Goal: Task Accomplishment & Management: Manage account settings

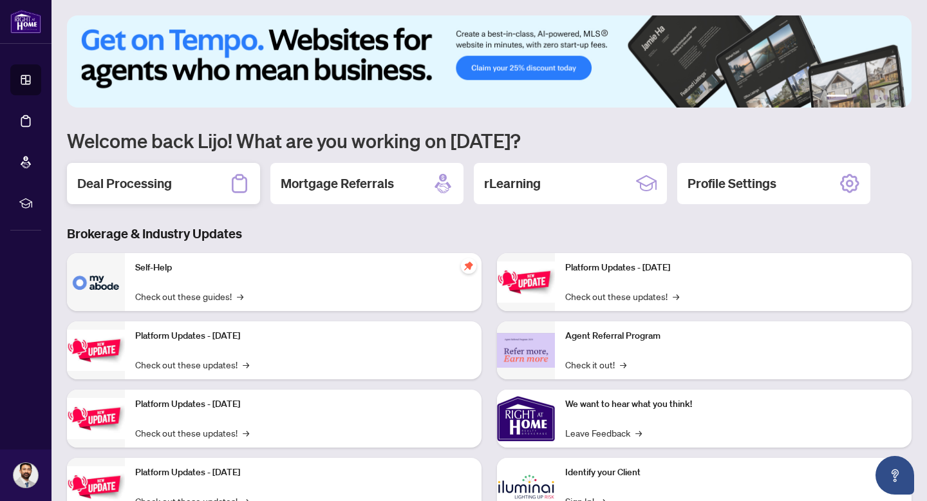
click at [175, 184] on div "Deal Processing" at bounding box center [163, 183] width 193 height 41
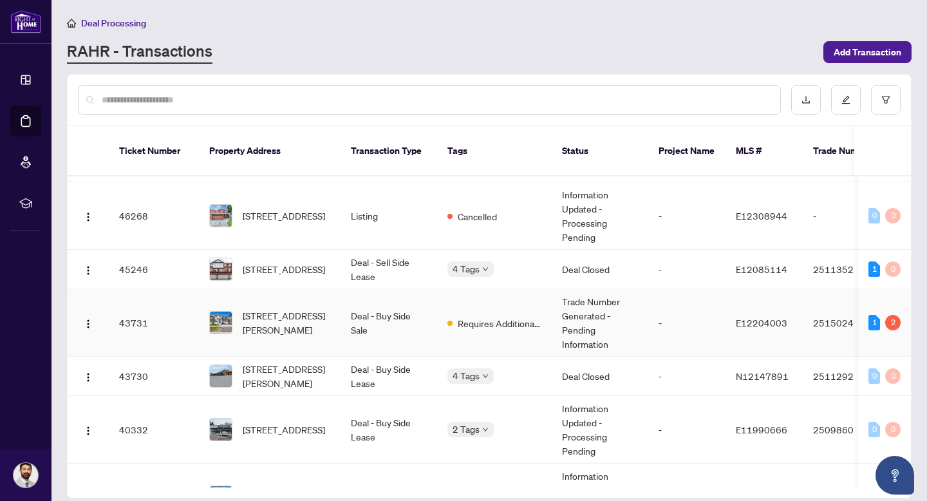
scroll to position [164, 0]
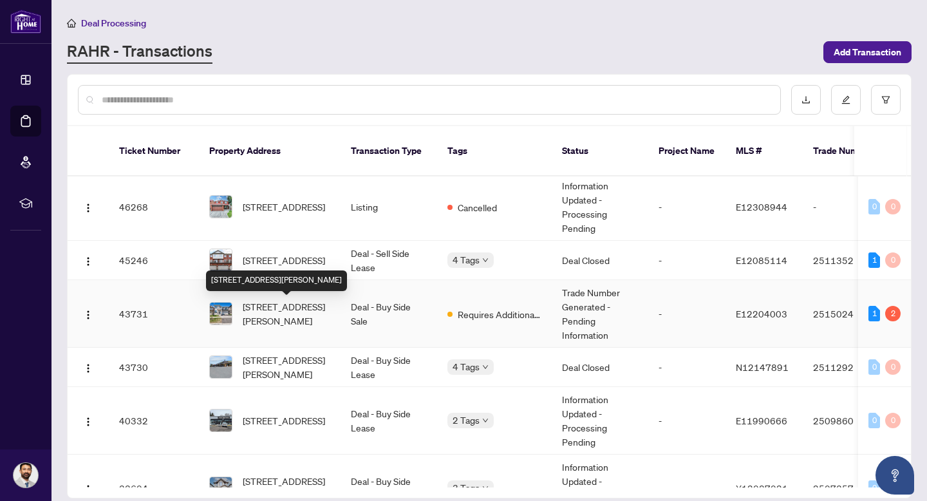
click at [293, 305] on span "[STREET_ADDRESS][PERSON_NAME]" at bounding box center [287, 313] width 88 height 28
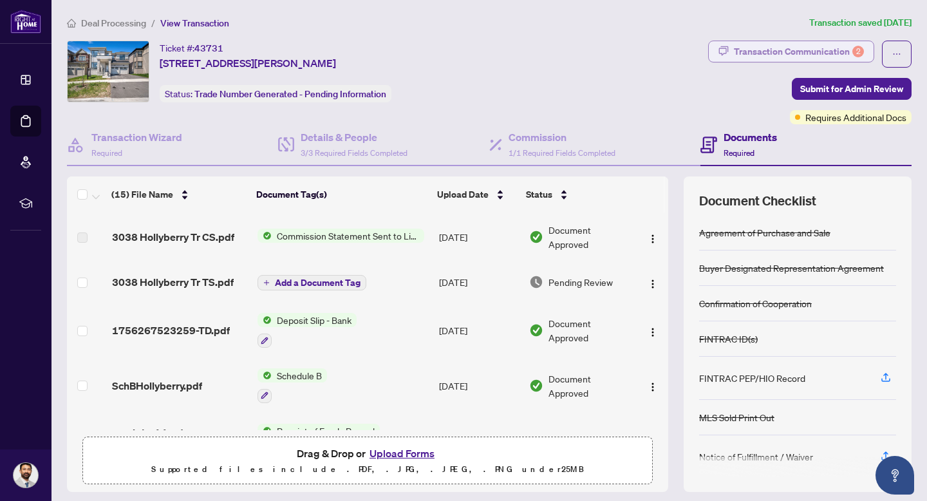
click at [799, 47] on div "Transaction Communication 2" at bounding box center [799, 51] width 130 height 21
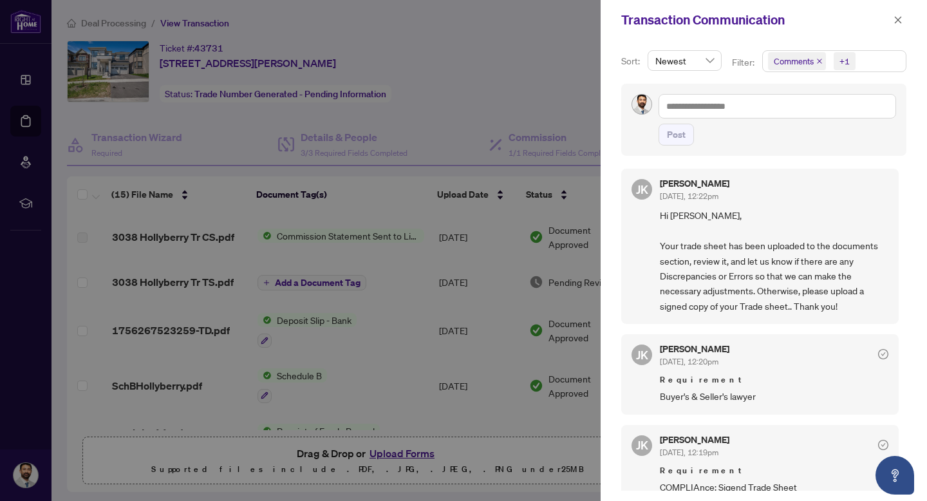
scroll to position [14, 0]
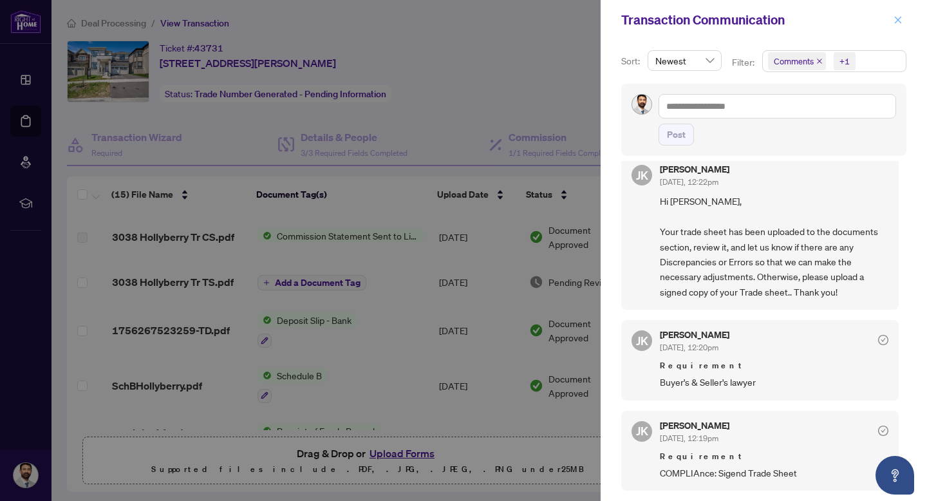
click at [898, 23] on icon "close" at bounding box center [898, 19] width 9 height 9
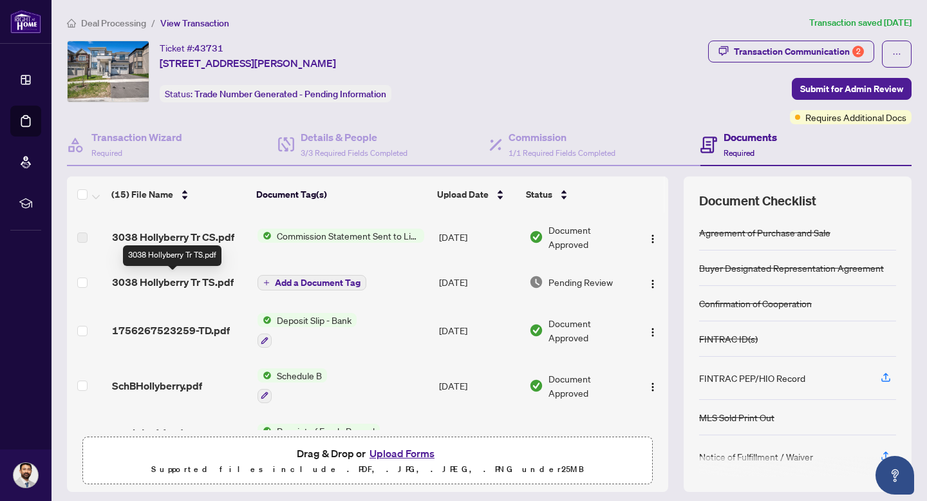
click at [171, 280] on span "3038 Hollyberry Tr TS.pdf" at bounding box center [173, 281] width 122 height 15
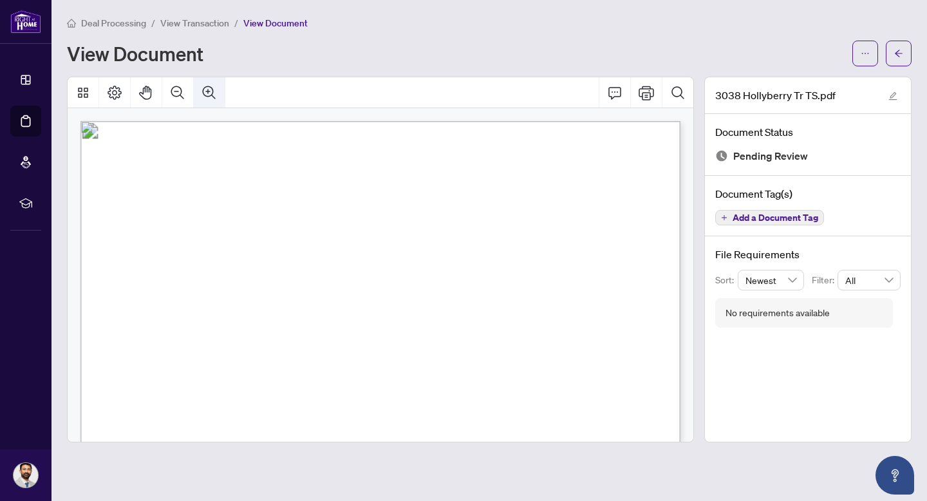
click at [212, 91] on icon "Zoom In" at bounding box center [209, 92] width 15 height 15
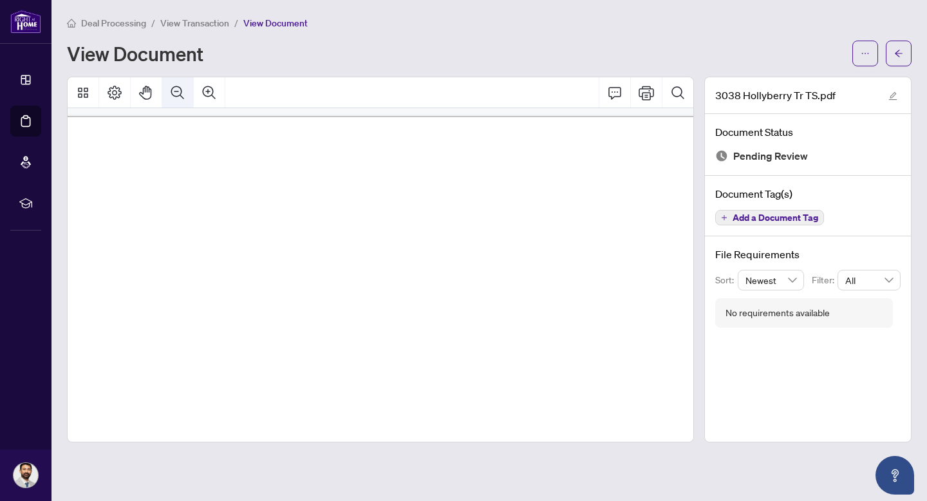
click at [169, 100] on button "Zoom Out" at bounding box center [177, 92] width 31 height 31
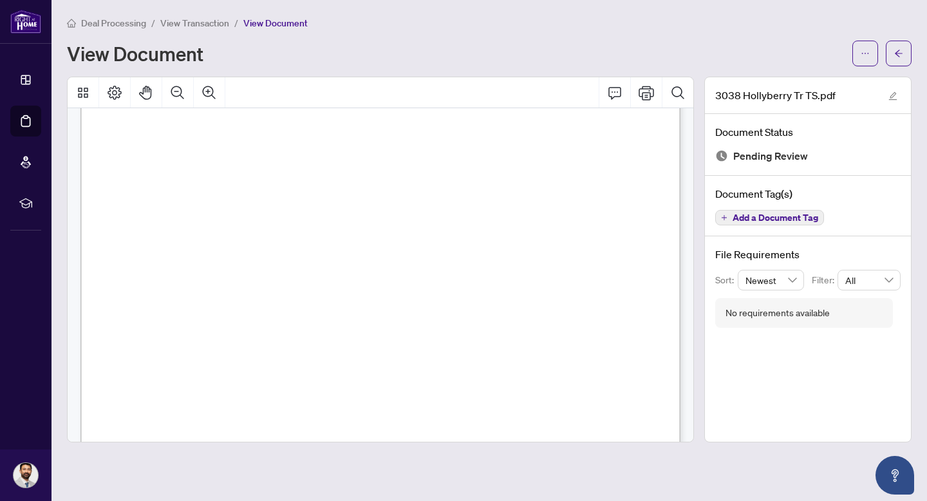
scroll to position [336, 0]
click at [510, 270] on div "Page 1" at bounding box center [537, 376] width 914 height 1183
click at [116, 93] on icon "Page Layout" at bounding box center [115, 93] width 14 height 14
drag, startPoint x: 527, startPoint y: 278, endPoint x: 527, endPoint y: 295, distance: 17.4
click at [527, 295] on div "Page 1" at bounding box center [537, 376] width 914 height 1183
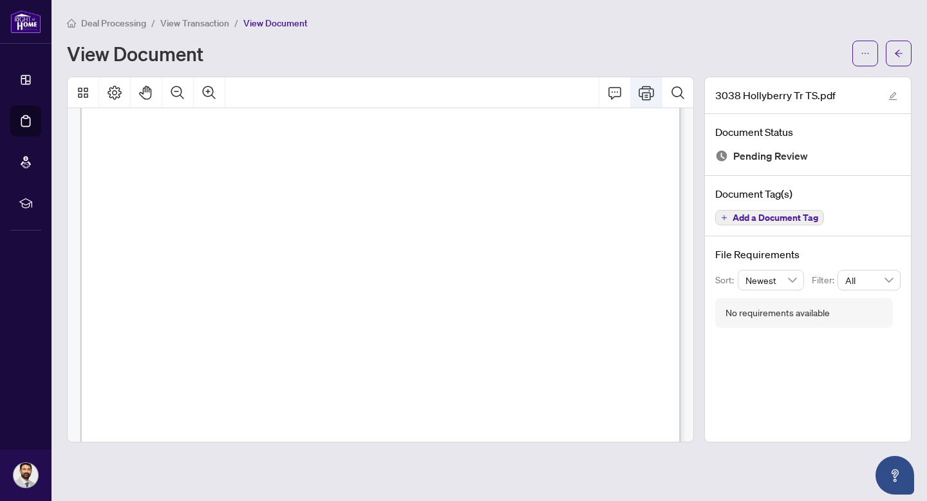
click at [643, 94] on icon "Print" at bounding box center [646, 93] width 15 height 14
click at [902, 52] on icon "arrow-left" at bounding box center [899, 53] width 8 height 7
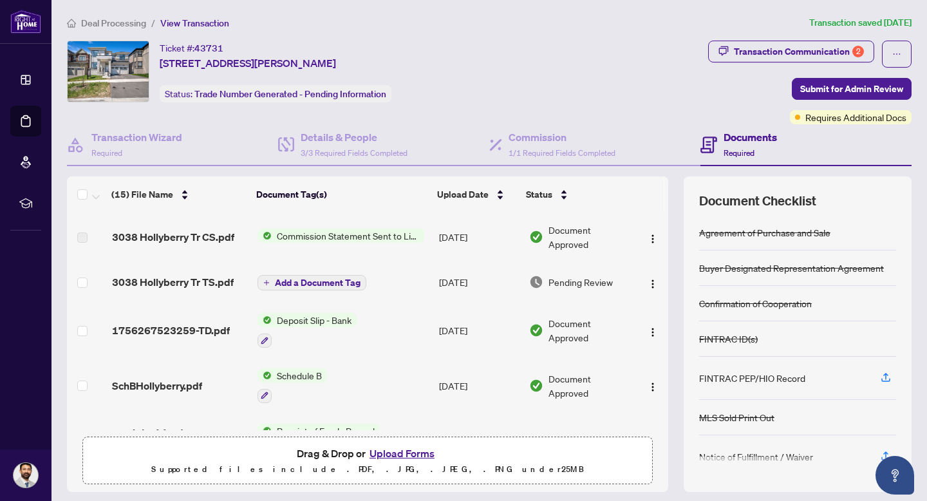
click at [328, 279] on span "Add a Document Tag" at bounding box center [318, 282] width 86 height 9
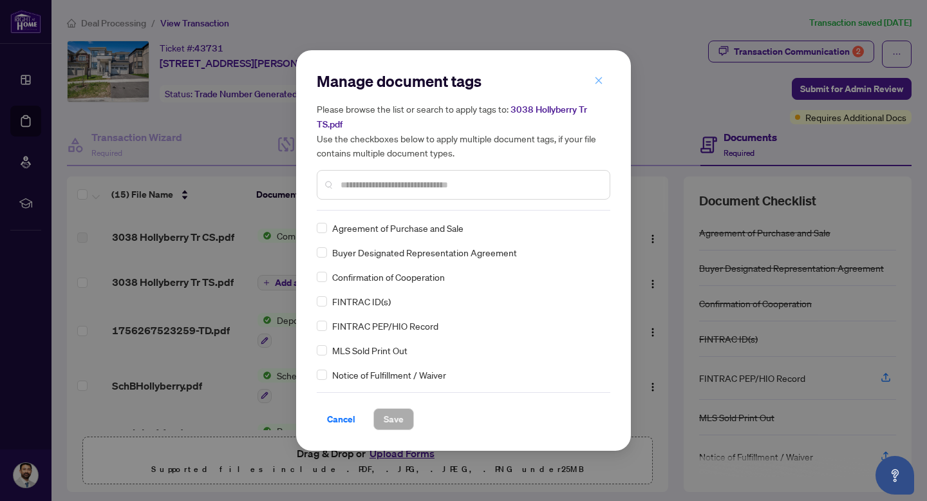
click at [598, 81] on icon "close" at bounding box center [599, 80] width 7 height 7
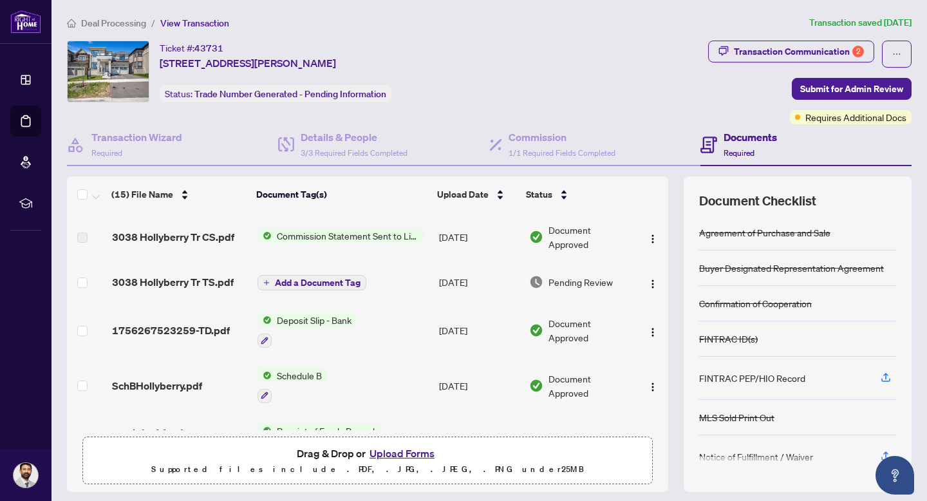
click at [395, 455] on button "Upload Forms" at bounding box center [402, 453] width 73 height 17
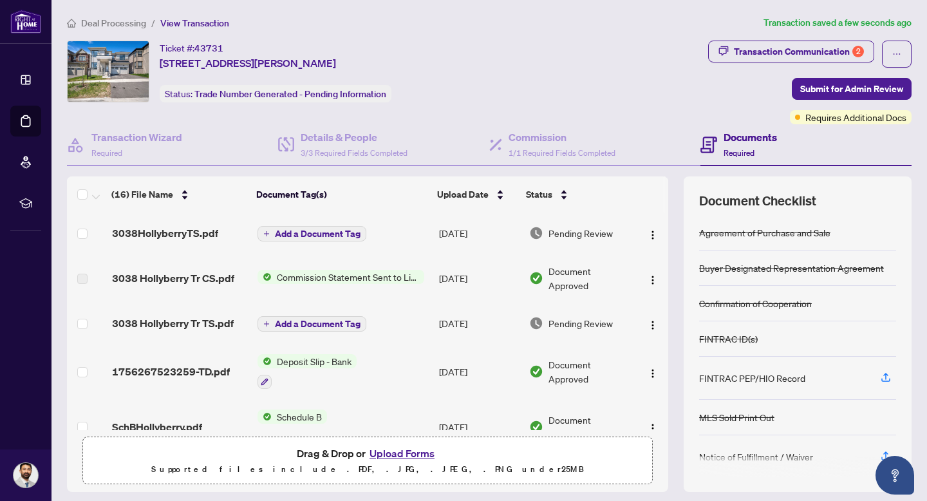
click at [346, 231] on span "Add a Document Tag" at bounding box center [318, 233] width 86 height 9
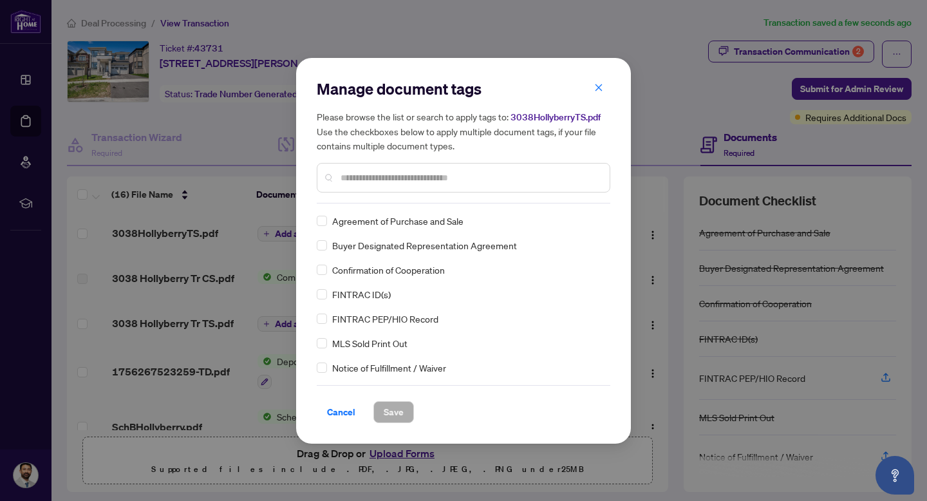
click at [371, 179] on input "text" at bounding box center [470, 178] width 259 height 14
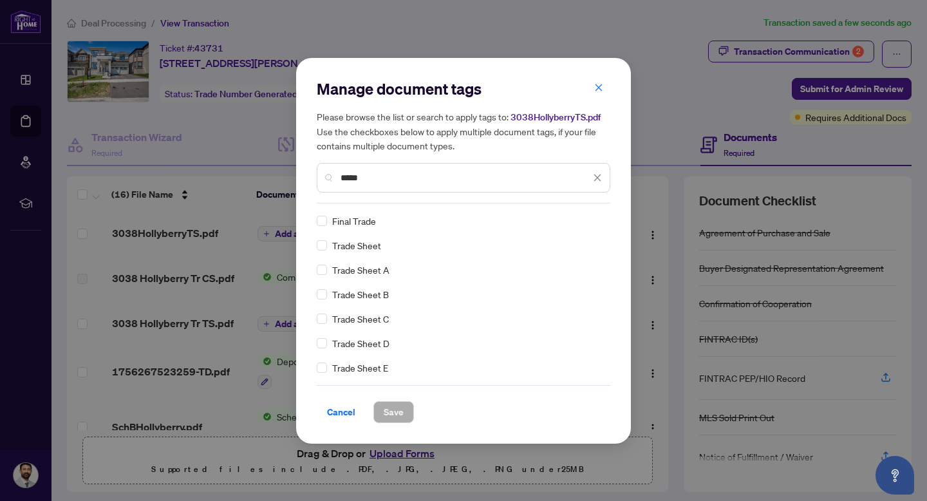
type input "*****"
click at [397, 409] on span "Save" at bounding box center [394, 412] width 20 height 21
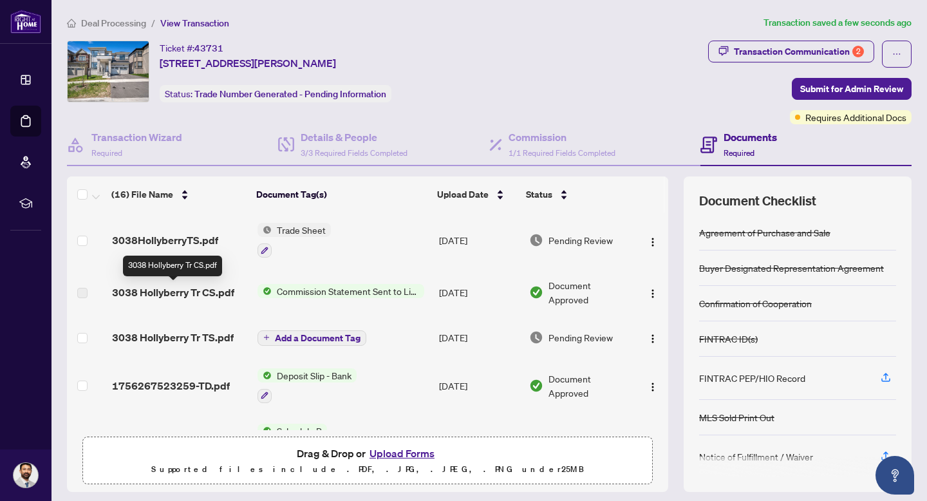
click at [210, 294] on span "3038 Hollyberry Tr CS.pdf" at bounding box center [173, 292] width 122 height 15
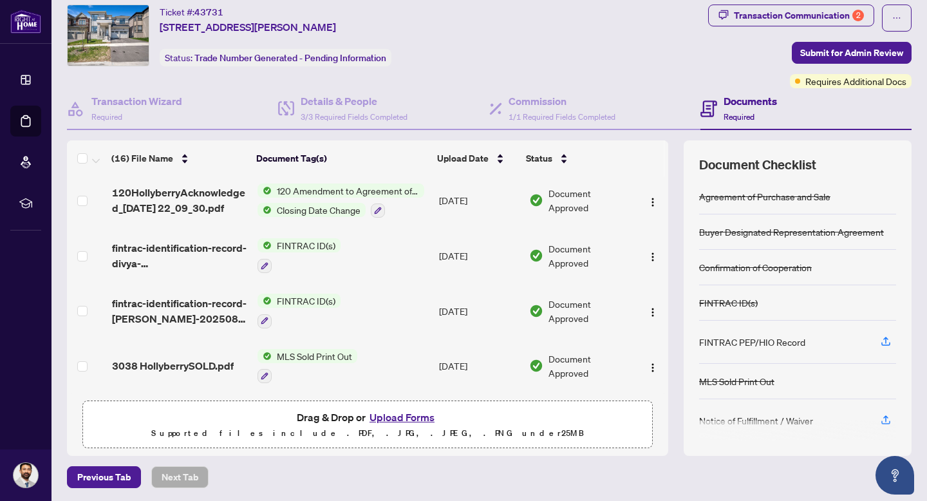
scroll to position [38, 0]
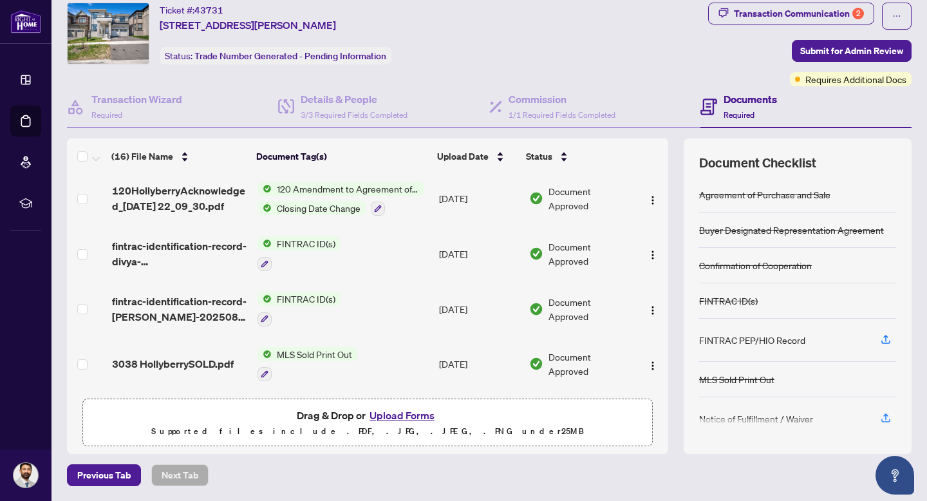
click at [395, 413] on button "Upload Forms" at bounding box center [402, 415] width 73 height 17
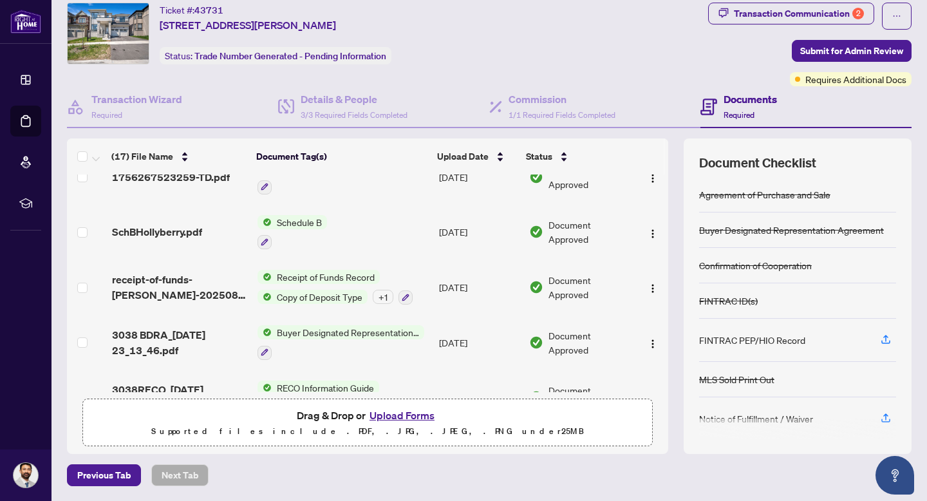
scroll to position [0, 0]
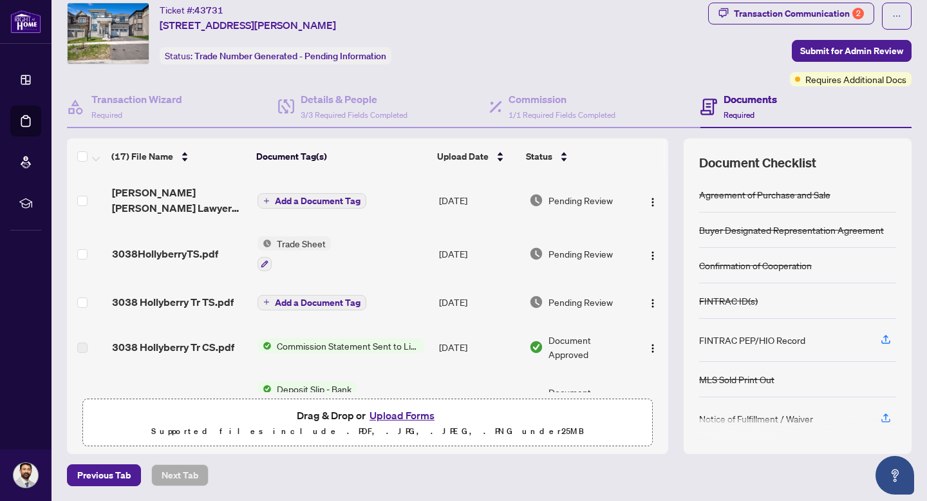
click at [348, 200] on span "Add a Document Tag" at bounding box center [318, 200] width 86 height 9
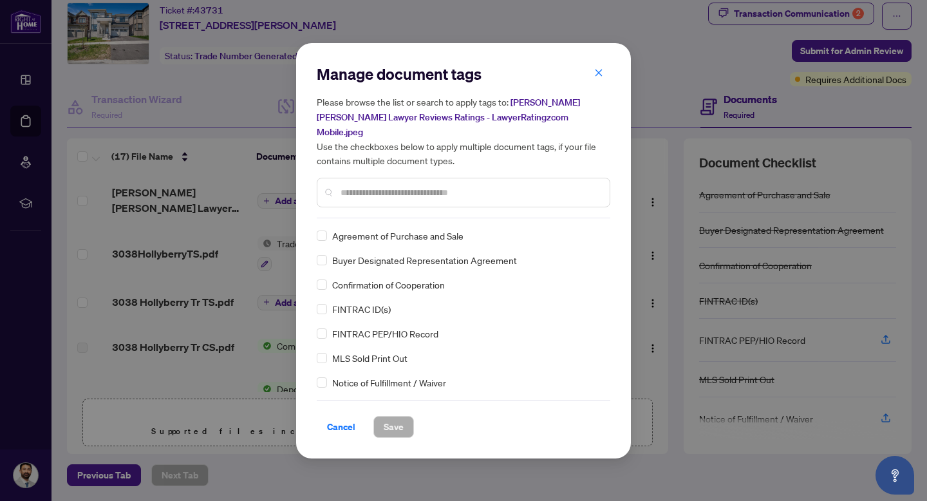
click at [373, 191] on div at bounding box center [464, 193] width 294 height 30
click at [384, 185] on input "text" at bounding box center [470, 192] width 259 height 14
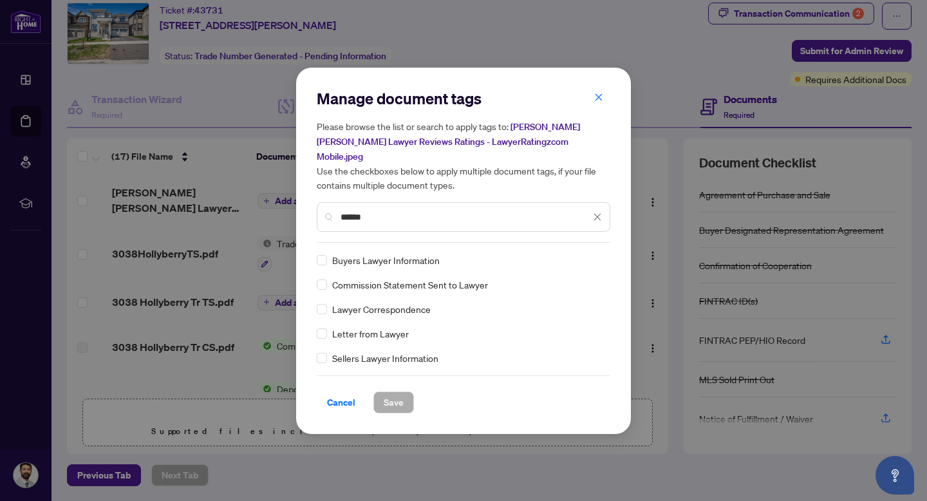
type input "******"
click at [391, 392] on span "Save" at bounding box center [394, 402] width 20 height 21
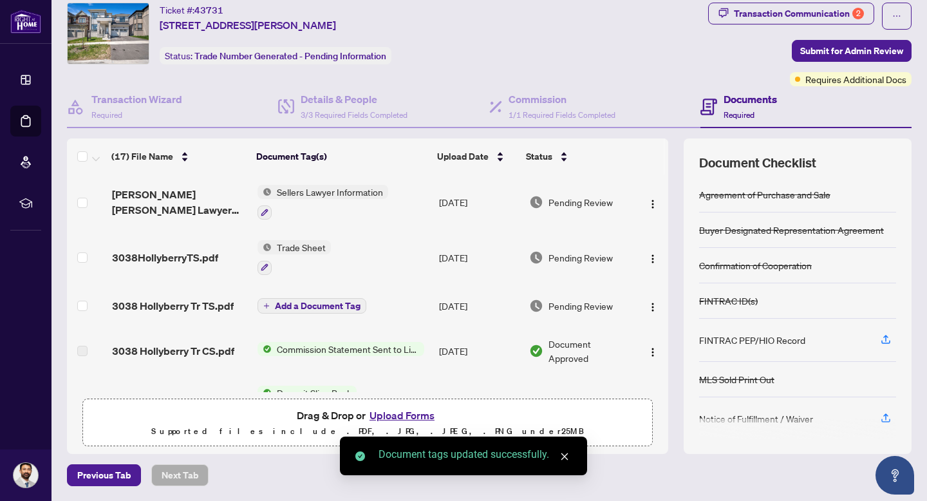
click at [410, 413] on button "Upload Forms" at bounding box center [402, 415] width 73 height 17
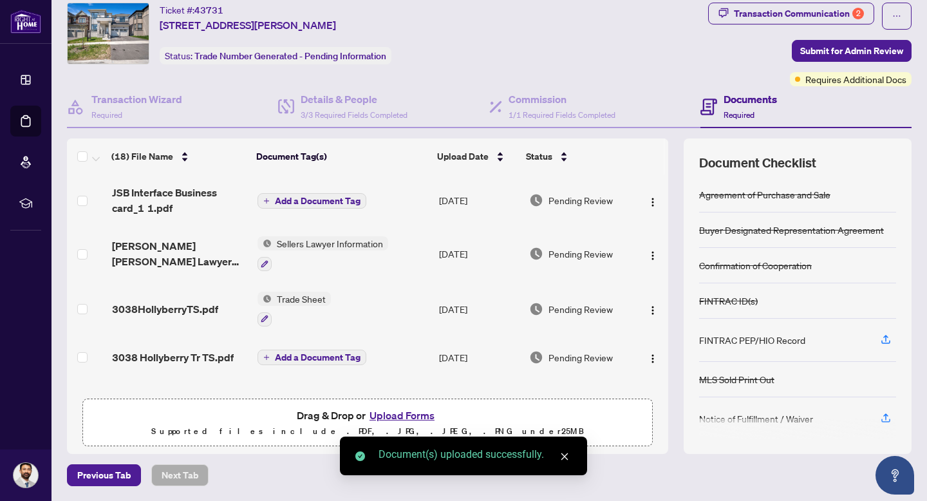
click at [339, 207] on button "Add a Document Tag" at bounding box center [312, 200] width 109 height 15
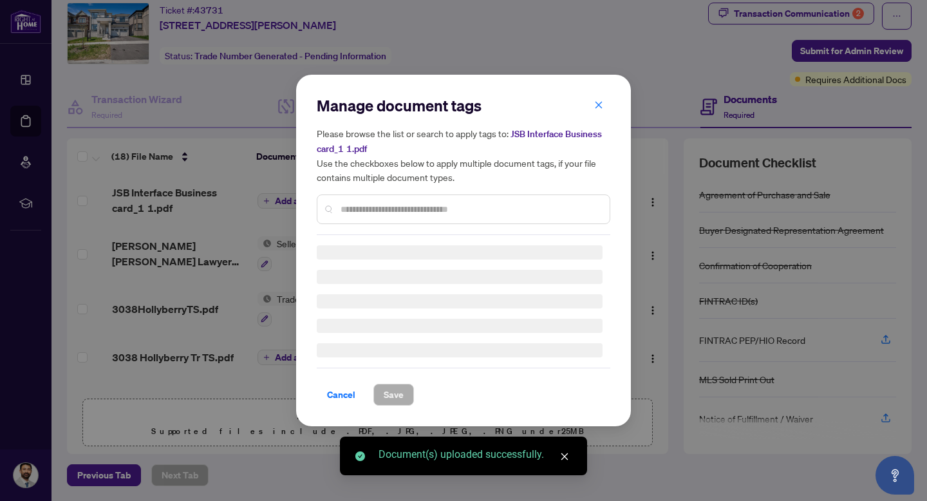
click at [388, 213] on div "Manage document tags Please browse the list or search to apply tags to: JSB Int…" at bounding box center [464, 250] width 294 height 310
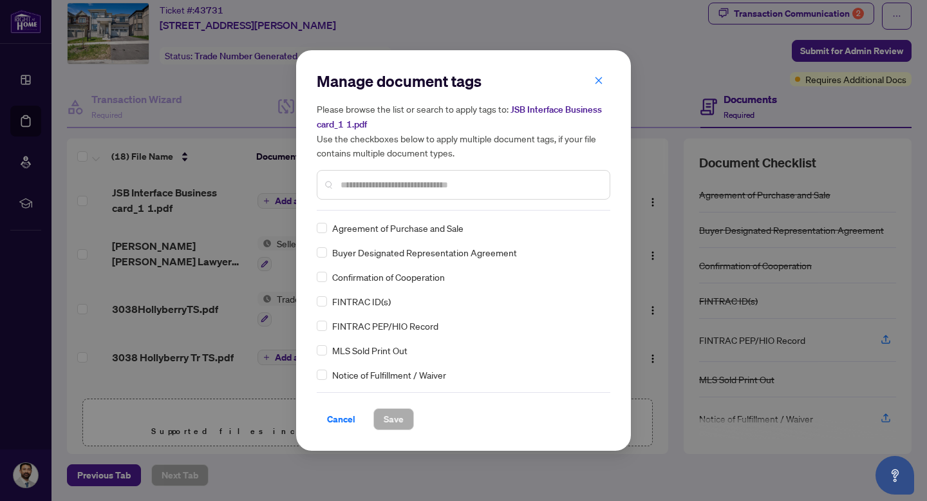
click at [398, 180] on input "text" at bounding box center [470, 185] width 259 height 14
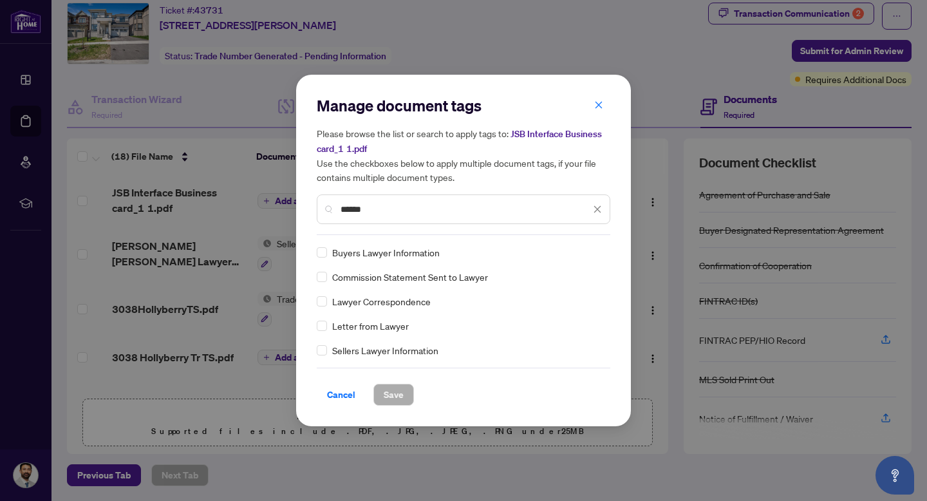
type input "******"
click at [392, 393] on span "Save" at bounding box center [394, 394] width 20 height 21
